Goal: Browse casually

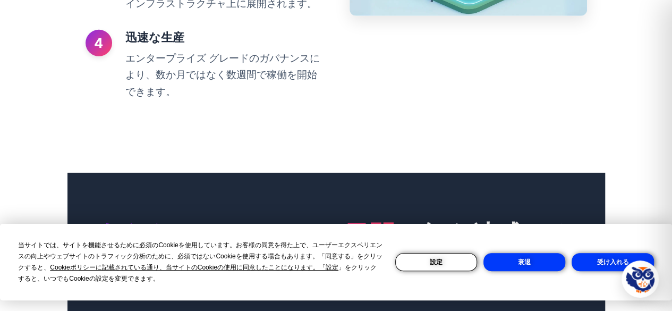
scroll to position [1787, 0]
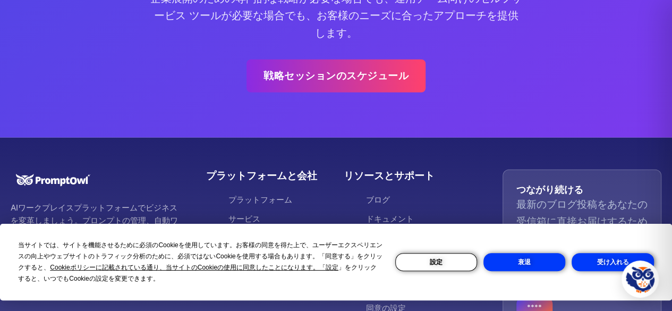
scroll to position [3489, 0]
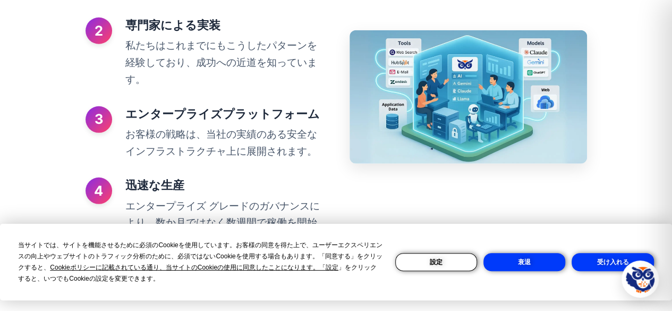
scroll to position [1472, 0]
